Goal: Use online tool/utility: Utilize a website feature to perform a specific function

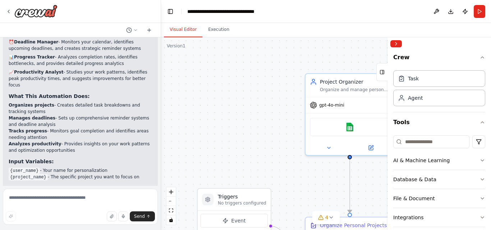
scroll to position [631, 0]
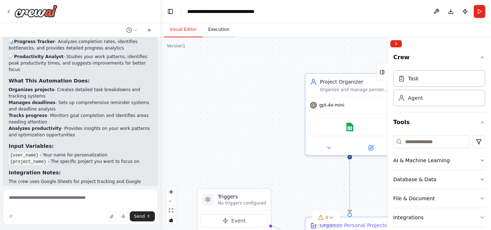
click at [214, 31] on button "Execution" at bounding box center [218, 29] width 33 height 15
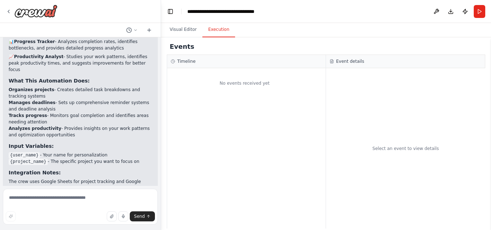
click at [267, 108] on div "No events received yet" at bounding box center [246, 148] width 158 height 161
click at [254, 76] on div "No events received yet" at bounding box center [244, 83] width 155 height 23
click at [449, 14] on button "Download" at bounding box center [450, 11] width 11 height 13
click at [479, 13] on button "Run" at bounding box center [479, 11] width 11 height 13
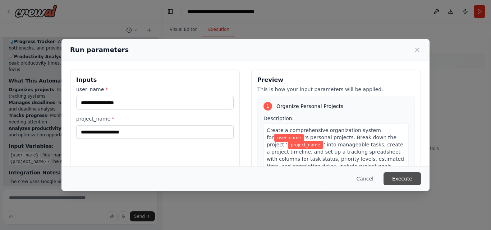
click at [407, 179] on button "Execute" at bounding box center [401, 178] width 37 height 13
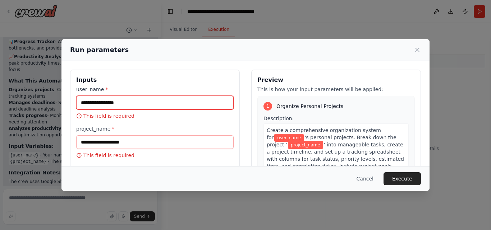
click at [191, 106] on input "user_name *" at bounding box center [154, 103] width 157 height 14
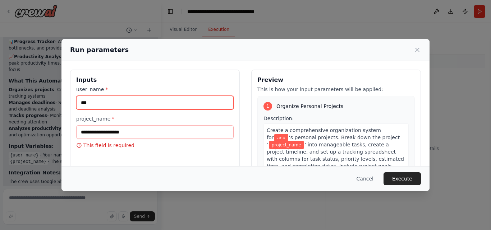
type input "***"
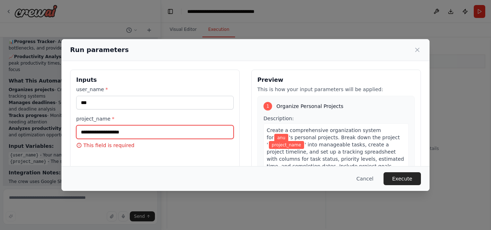
click at [191, 135] on input "project_name *" at bounding box center [154, 132] width 157 height 14
drag, startPoint x: 136, startPoint y: 125, endPoint x: 131, endPoint y: 123, distance: 5.8
click at [96, 125] on div "**********" at bounding box center [154, 127] width 157 height 24
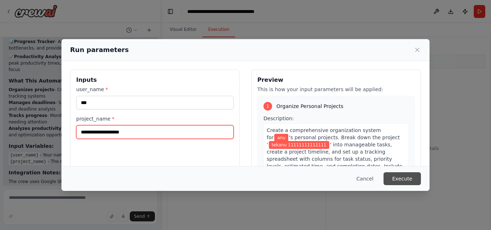
type input "**********"
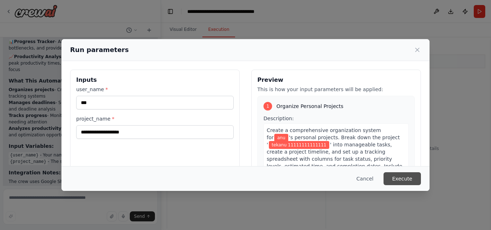
click at [402, 177] on button "Execute" at bounding box center [401, 178] width 37 height 13
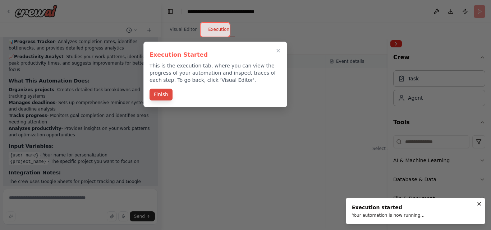
click at [163, 98] on button "Finish" at bounding box center [160, 95] width 23 height 12
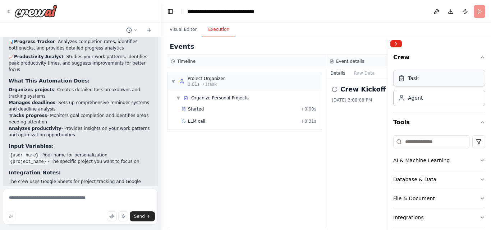
click at [436, 81] on div "Task" at bounding box center [439, 78] width 92 height 17
click at [334, 92] on circle at bounding box center [334, 89] width 5 height 5
click at [334, 90] on icon at bounding box center [335, 90] width 6 height 6
click at [334, 88] on icon at bounding box center [335, 90] width 6 height 6
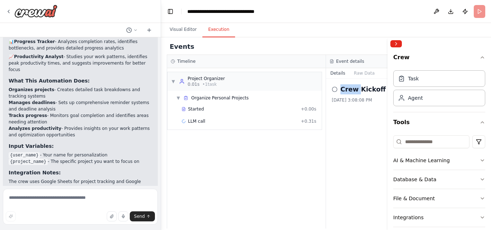
click at [334, 88] on icon at bounding box center [335, 90] width 6 height 6
click at [339, 91] on div "Crew Kickoff Started" at bounding box center [406, 89] width 148 height 10
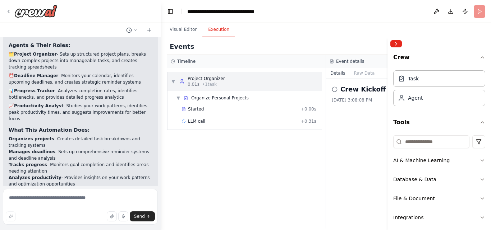
scroll to position [523, 0]
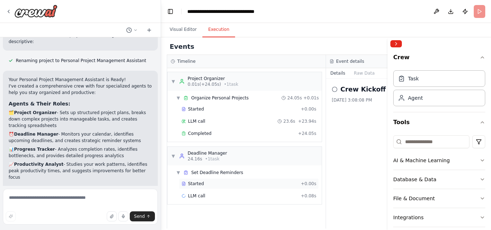
click at [309, 185] on span "+ 0.00s" at bounding box center [308, 184] width 15 height 6
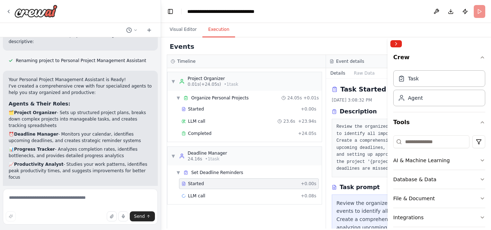
click at [310, 185] on span "+ 0.00s" at bounding box center [308, 184] width 15 height 6
click at [276, 186] on div "Started" at bounding box center [239, 184] width 116 height 6
click at [305, 196] on span "+ 0.08s" at bounding box center [308, 196] width 15 height 6
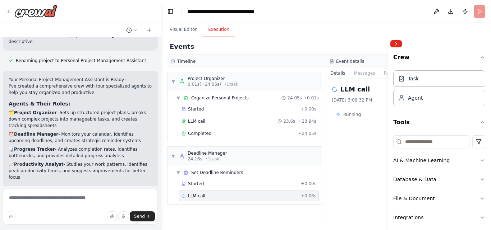
click at [352, 114] on span "Running" at bounding box center [352, 115] width 18 height 6
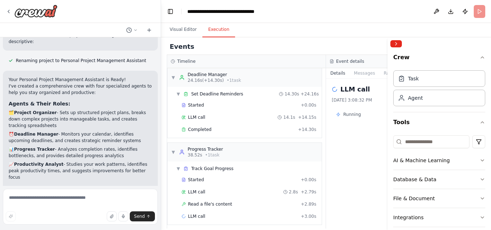
scroll to position [83, 0]
